Goal: Task Accomplishment & Management: Complete application form

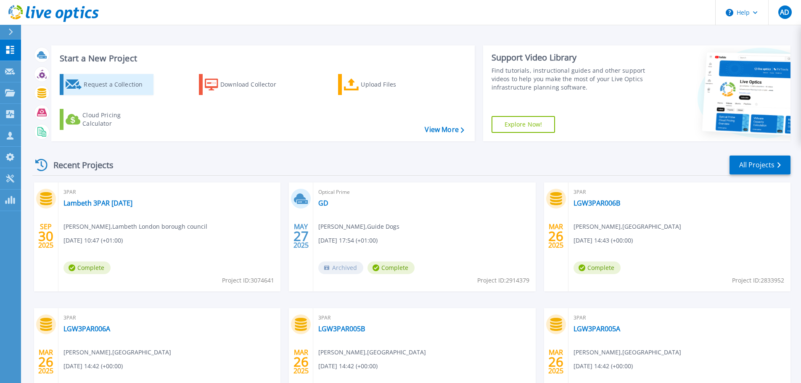
click at [99, 84] on div "Request a Collection" at bounding box center [117, 84] width 67 height 17
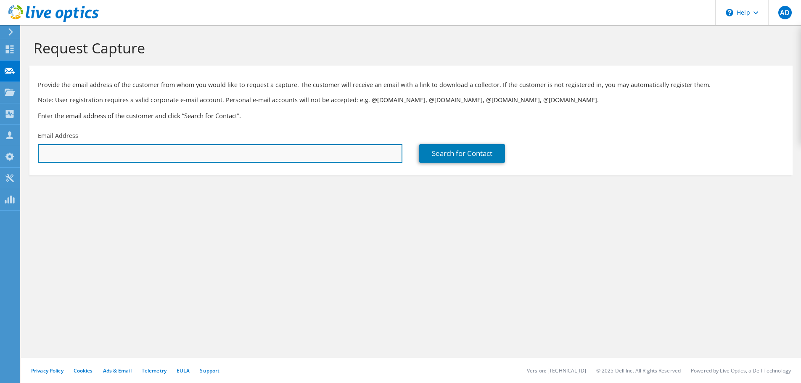
click at [286, 151] on input "text" at bounding box center [220, 153] width 365 height 18
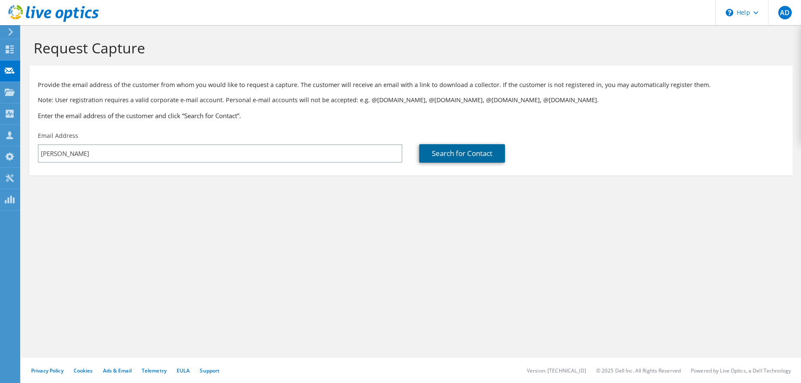
click at [449, 153] on link "Search for Contact" at bounding box center [462, 153] width 86 height 18
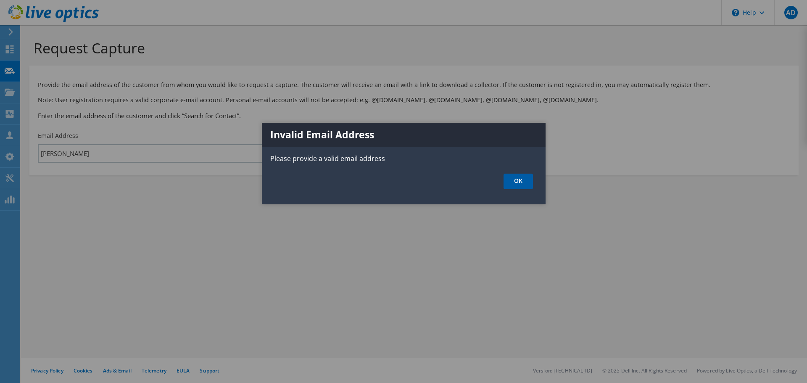
click at [520, 180] on link "OK" at bounding box center [518, 182] width 29 height 16
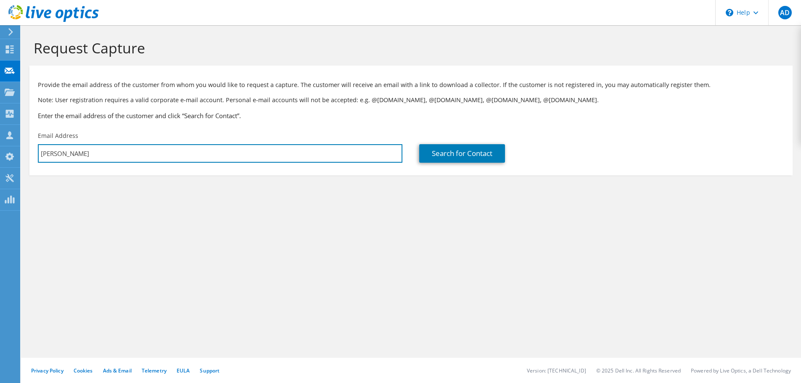
click at [89, 155] on input "[PERSON_NAME]" at bounding box center [220, 153] width 365 height 18
drag, startPoint x: 125, startPoint y: 151, endPoint x: 0, endPoint y: 146, distance: 125.0
click at [0, 146] on div "AD Channel Partner [PERSON_NAME] [PERSON_NAME][EMAIL_ADDRESS][DOMAIN_NAME] [DOM…" at bounding box center [400, 191] width 801 height 383
paste input "[PERSON_NAME] <[EMAIL_ADDRESS][PERSON_NAME][DOMAIN_NAME]>"
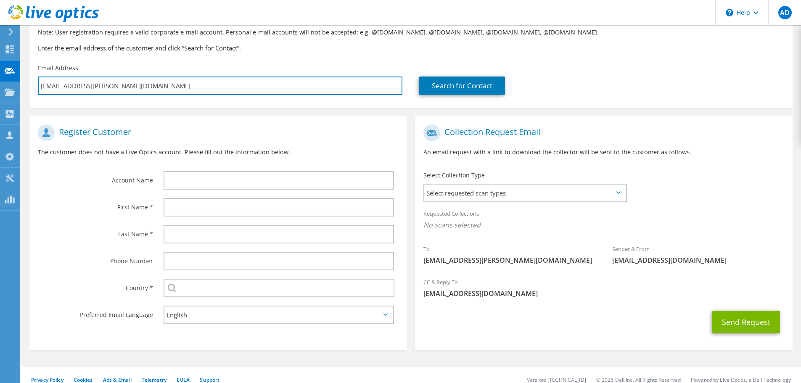
scroll to position [77, 0]
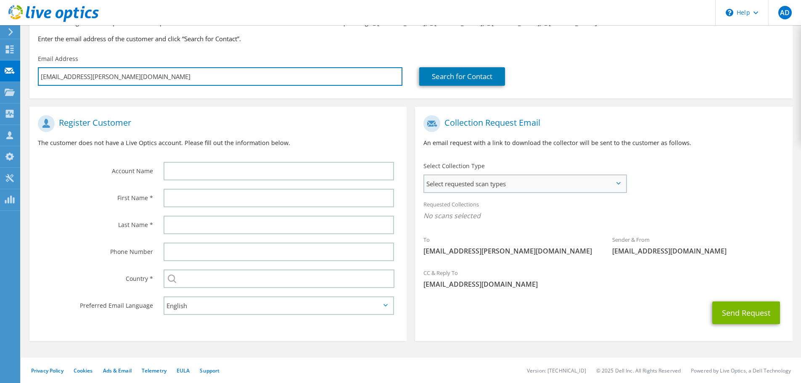
type input "[EMAIL_ADDRESS][PERSON_NAME][DOMAIN_NAME]"
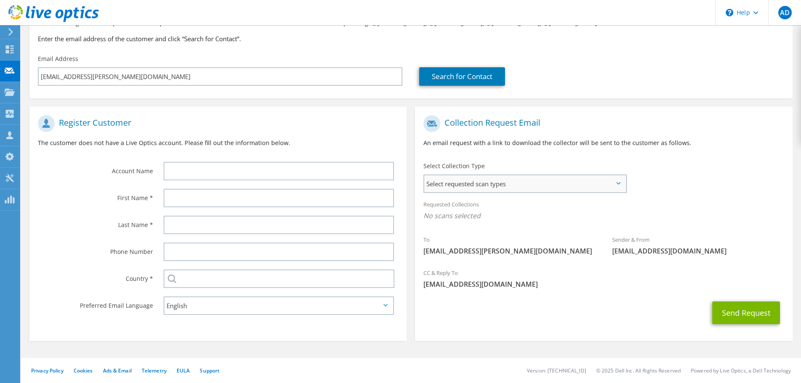
click at [538, 188] on span "Select requested scan types" at bounding box center [524, 183] width 201 height 17
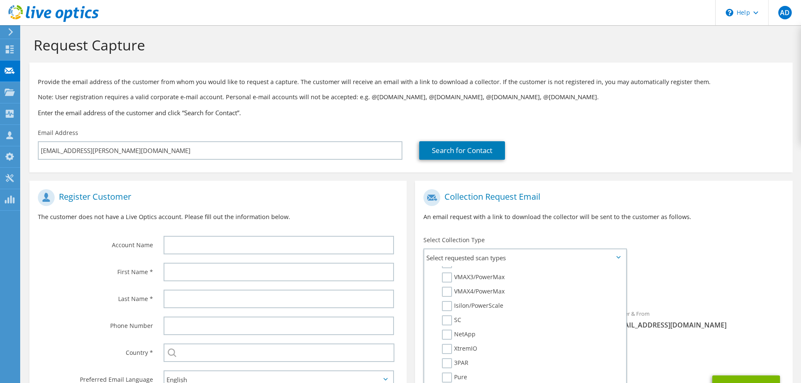
scroll to position [0, 0]
